Goal: Information Seeking & Learning: Learn about a topic

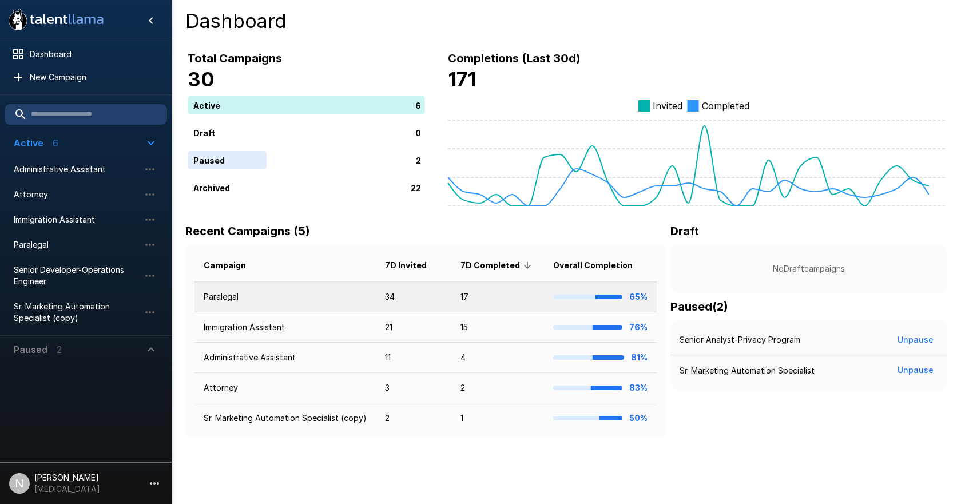
click at [218, 305] on td "Paralegal" at bounding box center [284, 297] width 181 height 30
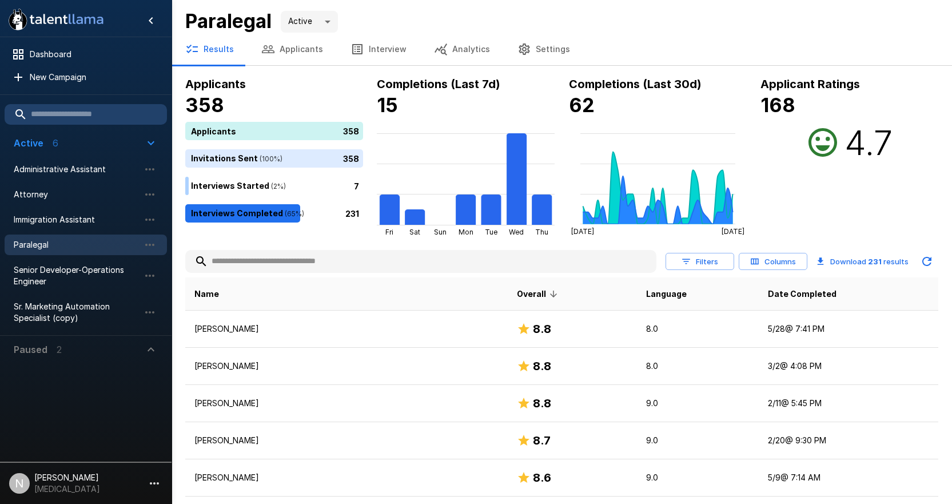
click at [318, 266] on input "text" at bounding box center [420, 261] width 471 height 21
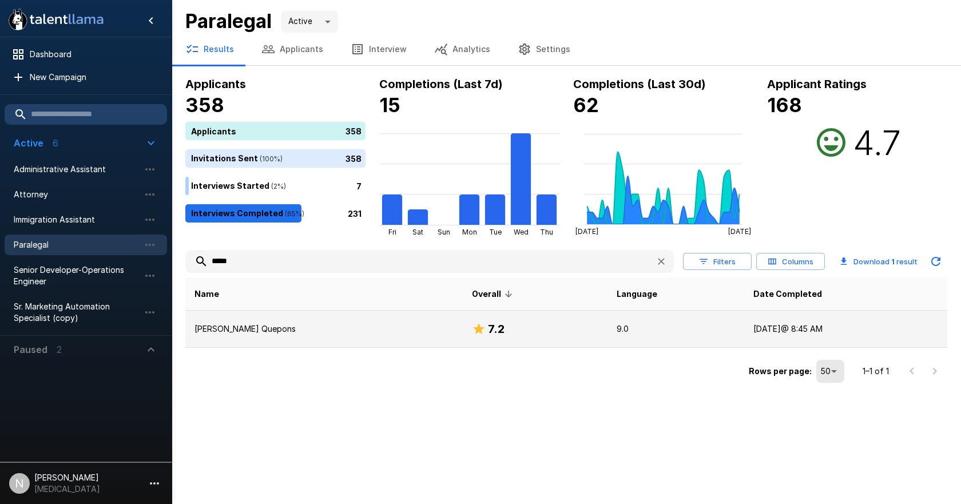
type input "*****"
click at [270, 333] on p "[PERSON_NAME] Quepons" at bounding box center [323, 328] width 259 height 11
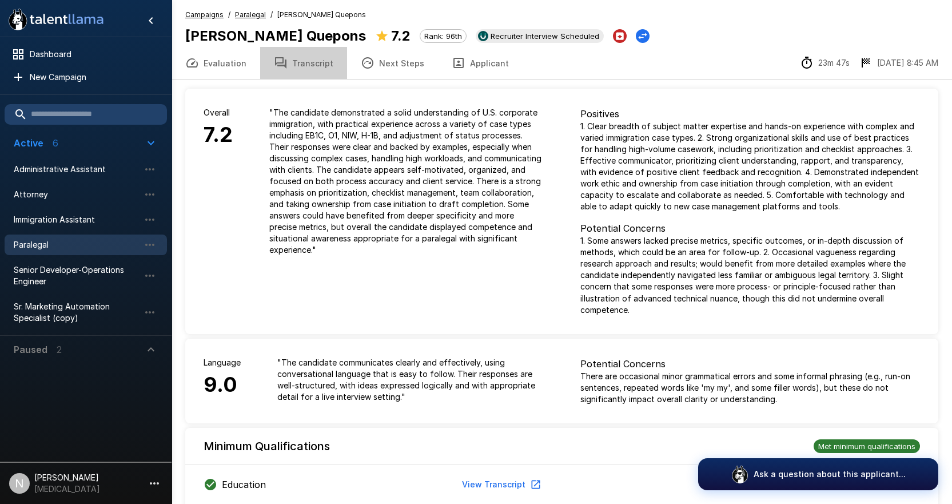
click at [308, 65] on button "Transcript" at bounding box center [303, 63] width 87 height 32
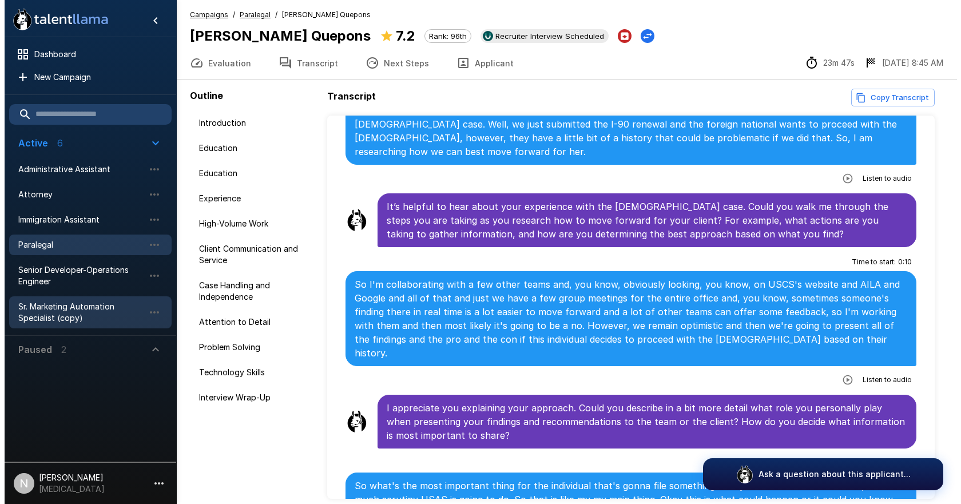
scroll to position [3259, 0]
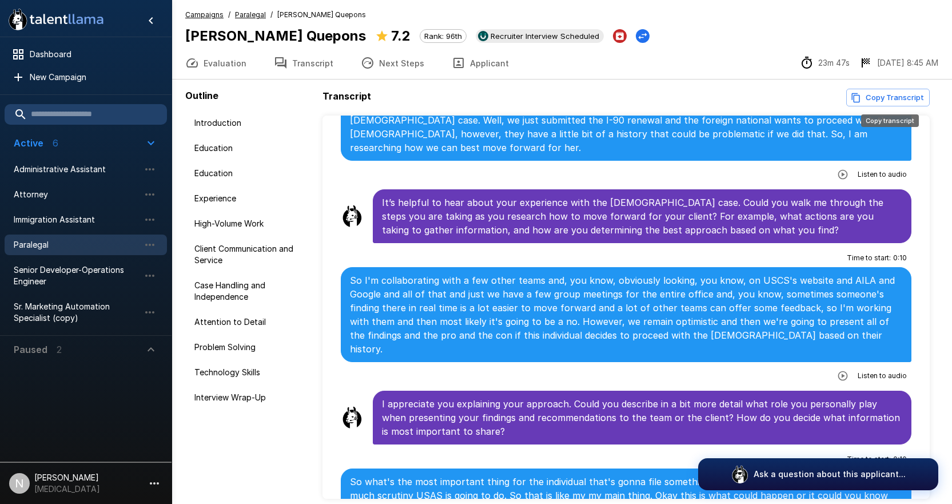
click at [886, 99] on button "Copy Transcript" at bounding box center [887, 98] width 83 height 18
click at [238, 58] on button "Evaluation" at bounding box center [216, 63] width 89 height 32
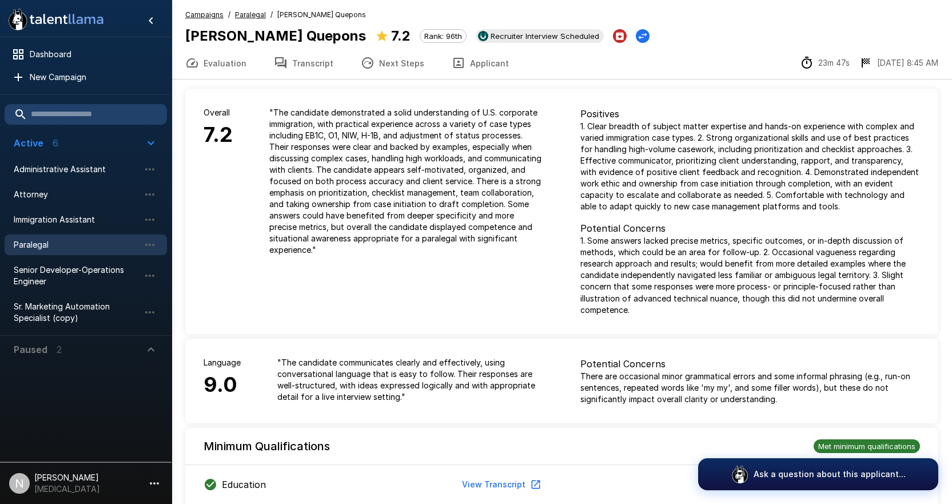
click at [377, 62] on button "Next Steps" at bounding box center [392, 63] width 91 height 32
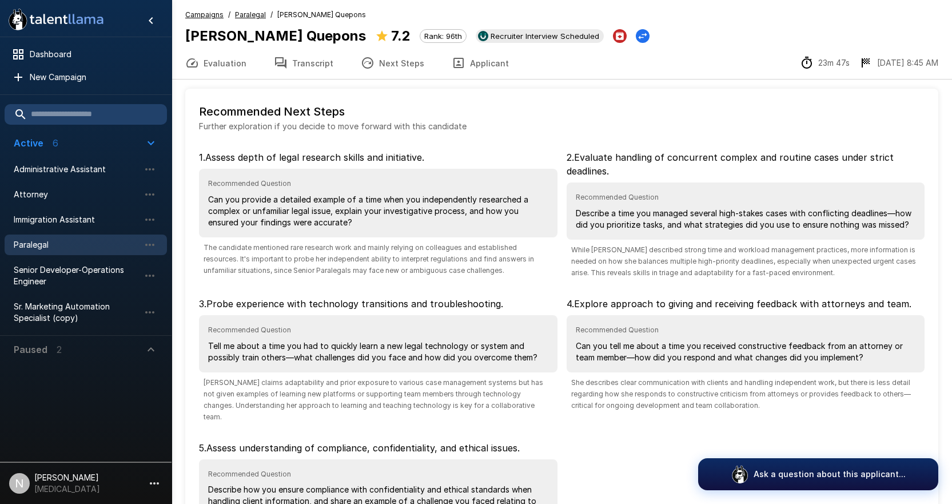
click at [294, 64] on button "Transcript" at bounding box center [303, 63] width 87 height 32
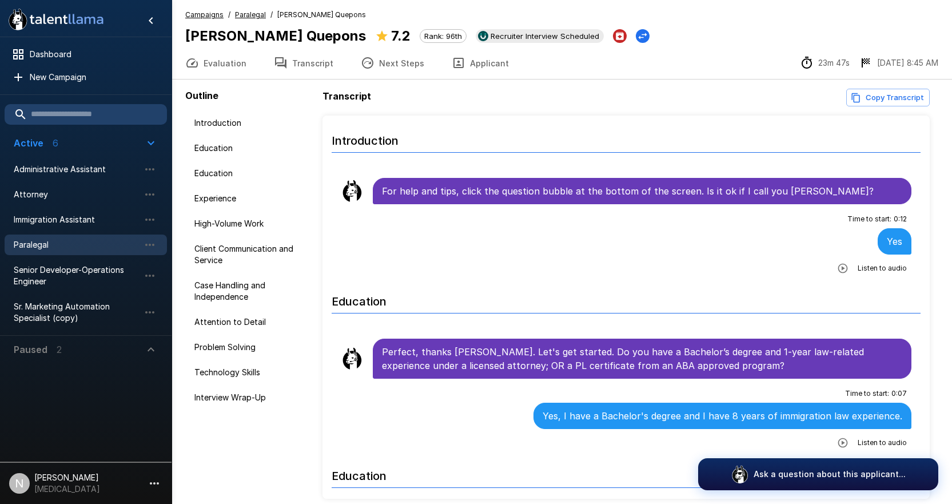
click at [52, 248] on span "Paralegal" at bounding box center [77, 244] width 126 height 11
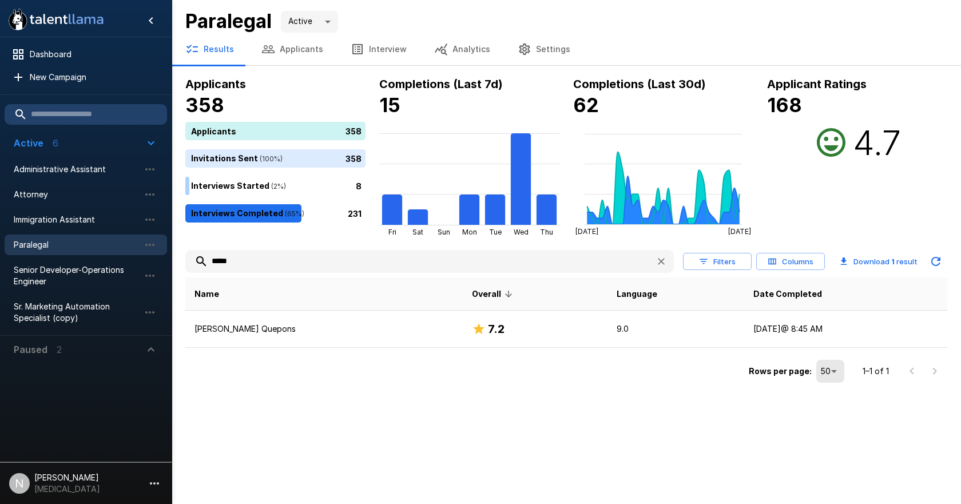
click at [237, 261] on input "*****" at bounding box center [415, 261] width 461 height 21
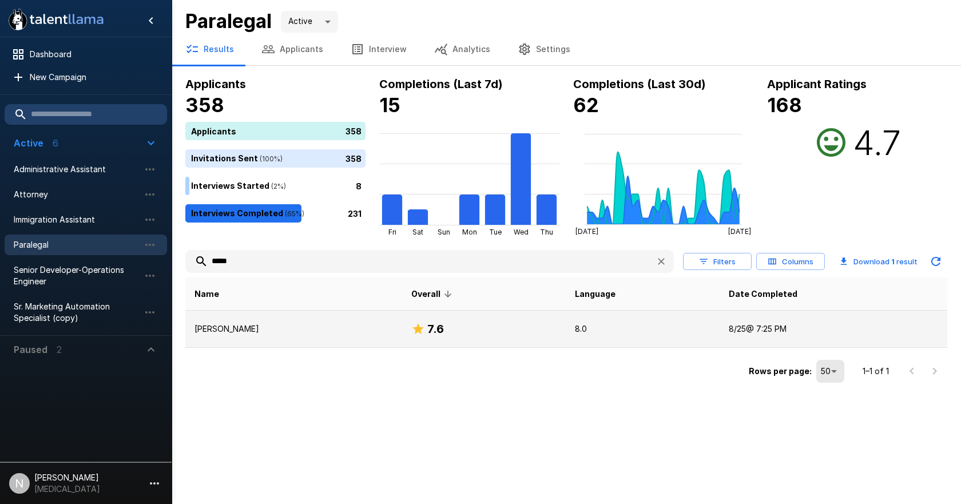
type input "*****"
click at [231, 330] on p "[PERSON_NAME]" at bounding box center [293, 328] width 198 height 11
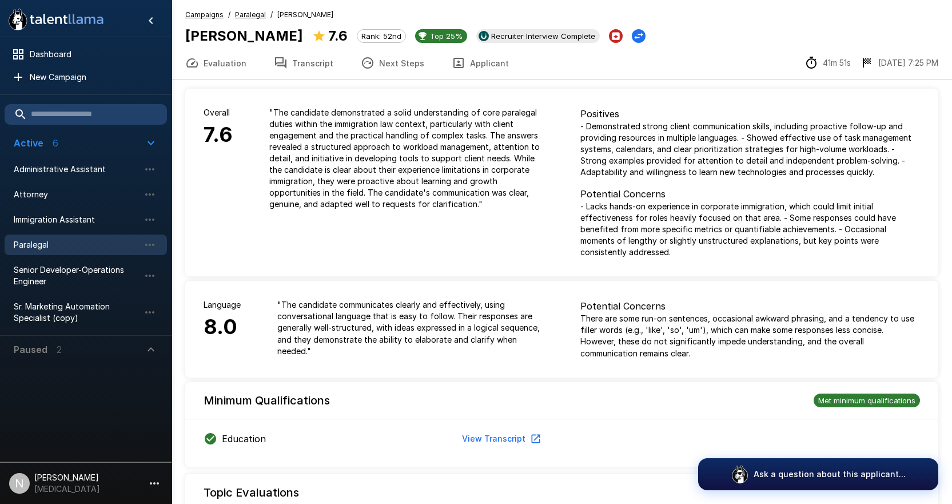
click at [310, 61] on button "Transcript" at bounding box center [303, 63] width 87 height 32
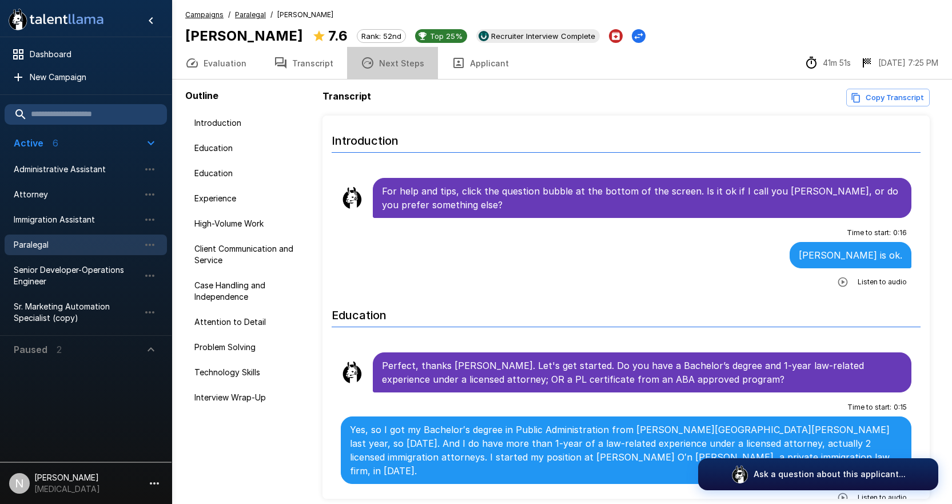
click at [394, 62] on button "Next Steps" at bounding box center [392, 63] width 91 height 32
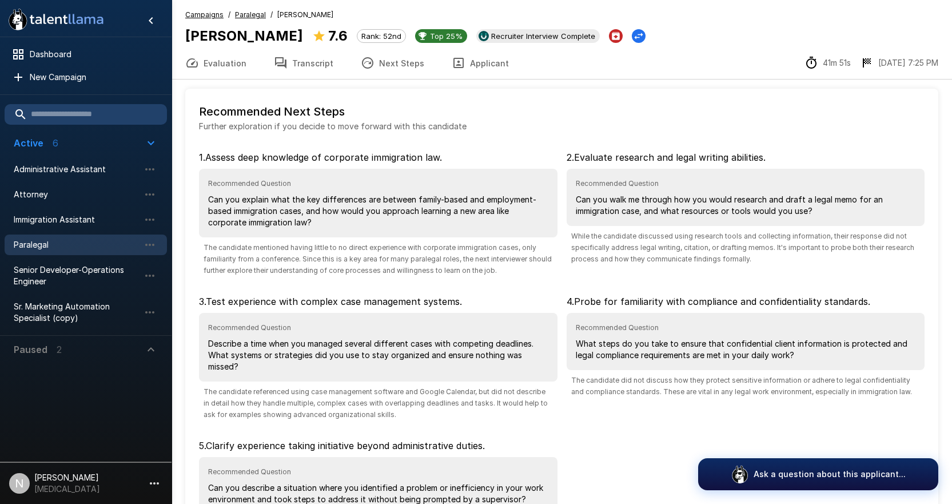
click at [317, 62] on button "Transcript" at bounding box center [303, 63] width 87 height 32
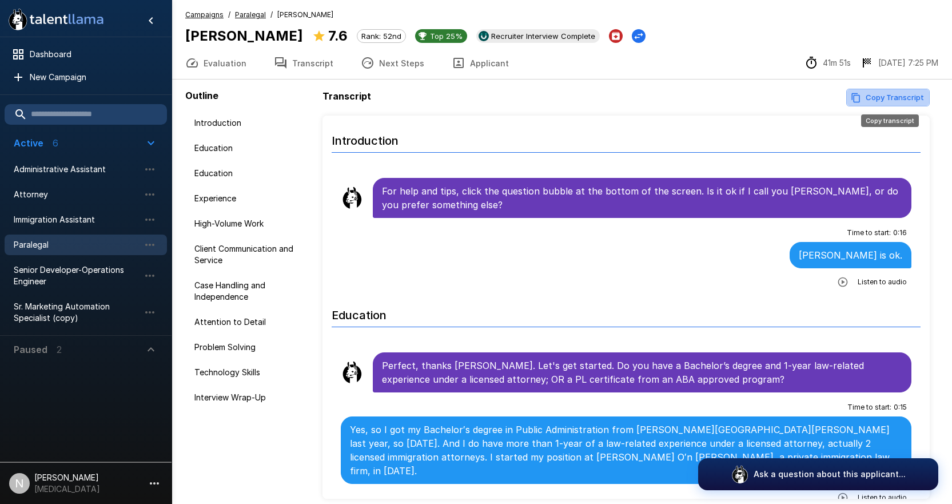
click at [894, 96] on button "Copy Transcript" at bounding box center [887, 98] width 83 height 18
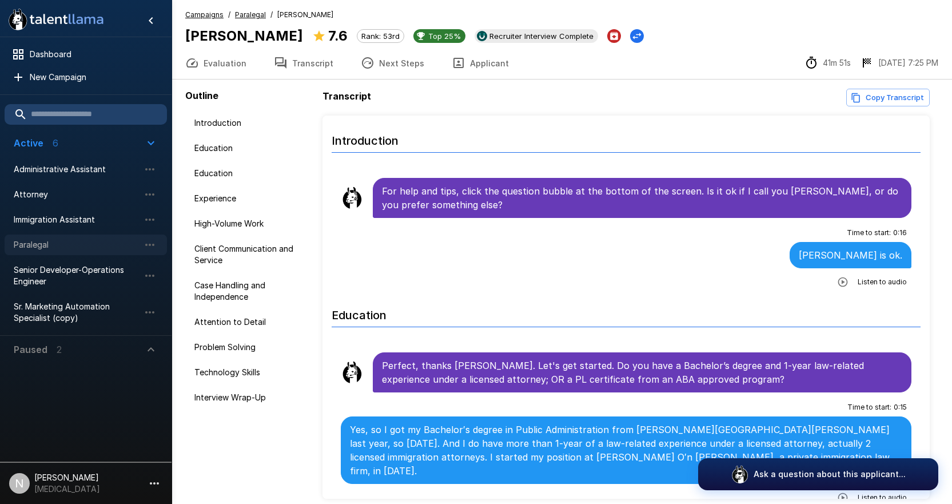
click at [46, 242] on span "Paralegal" at bounding box center [77, 244] width 126 height 11
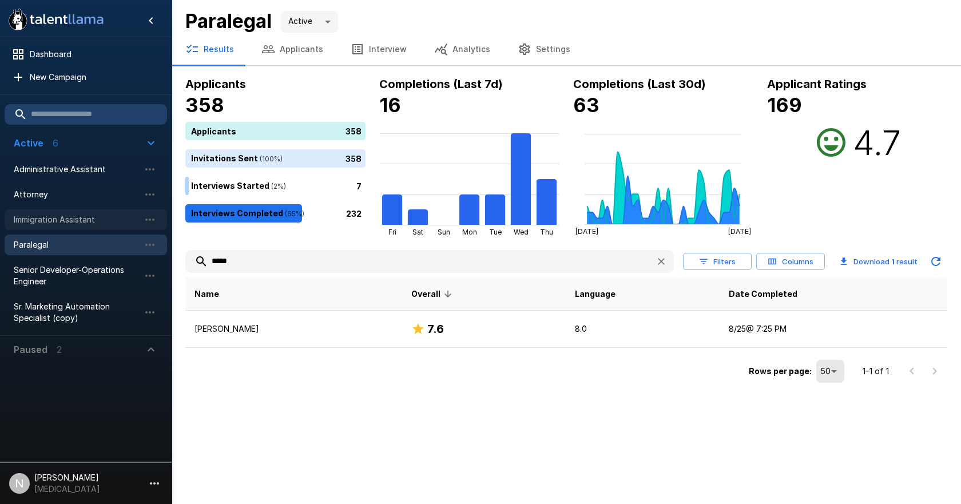
click at [63, 221] on span "Immigration Assistant" at bounding box center [77, 219] width 126 height 11
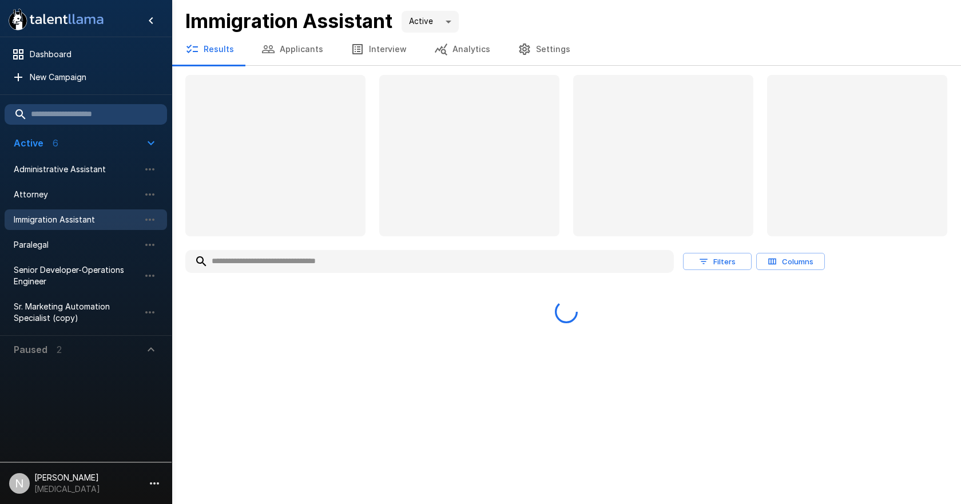
click at [272, 262] on input "text" at bounding box center [429, 261] width 488 height 21
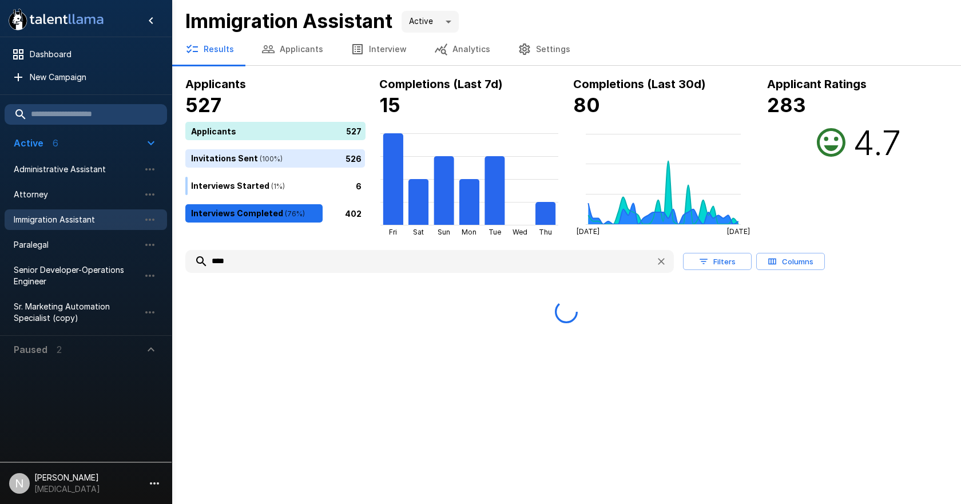
type input "****"
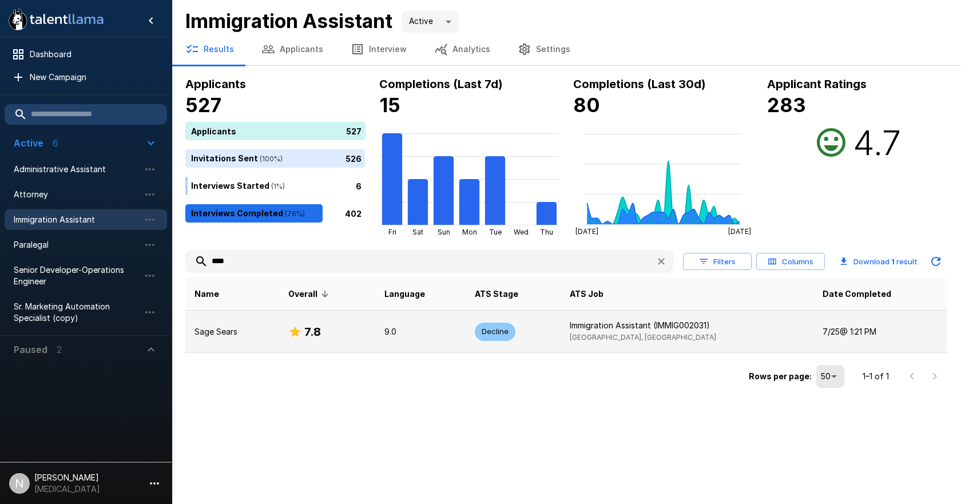
click at [229, 329] on p "Sage Sears" at bounding box center [231, 331] width 75 height 11
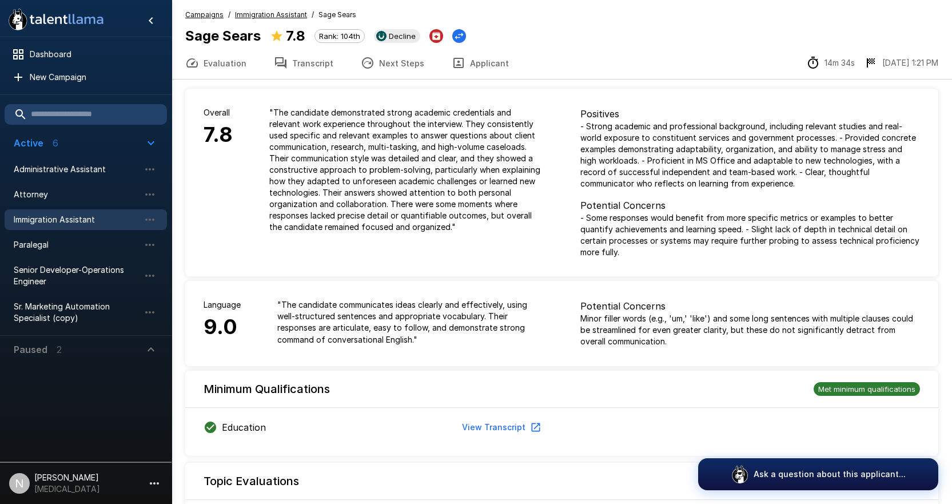
click at [301, 61] on button "Transcript" at bounding box center [303, 63] width 87 height 32
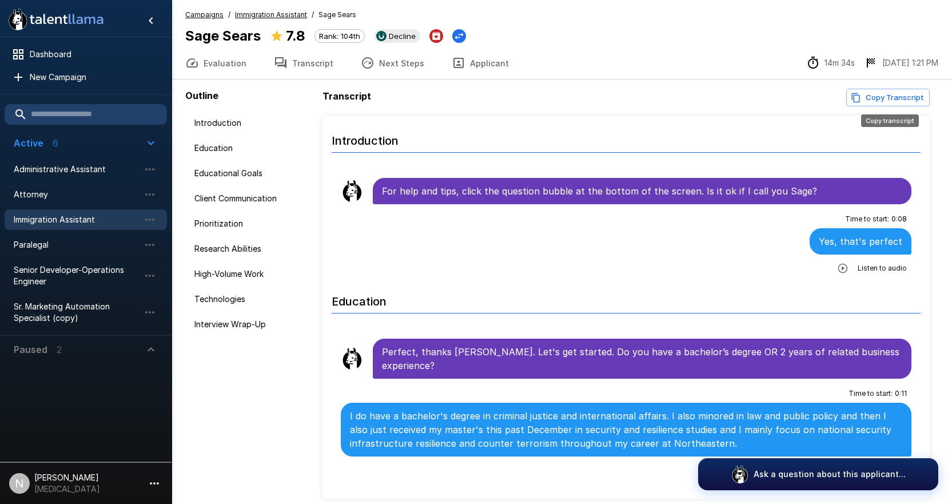
click at [874, 95] on button "Copy Transcript" at bounding box center [887, 98] width 83 height 18
click at [213, 64] on button "Evaluation" at bounding box center [216, 63] width 89 height 32
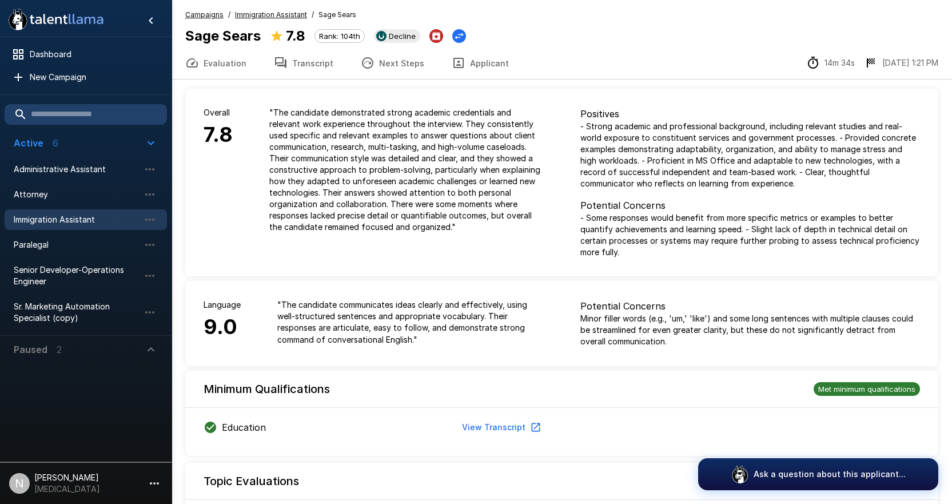
click at [366, 63] on icon "button" at bounding box center [368, 63] width 14 height 14
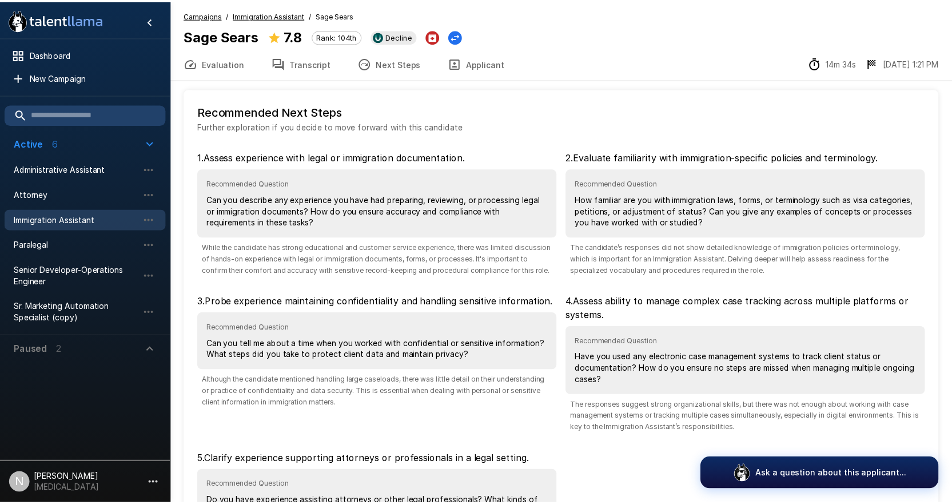
scroll to position [119, 0]
